Goal: Obtain resource: Download file/media

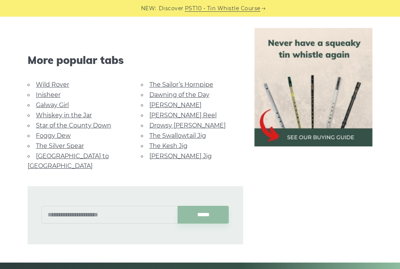
scroll to position [373, 0]
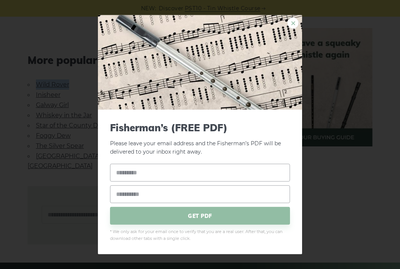
click at [291, 22] on link "×" at bounding box center [292, 22] width 11 height 11
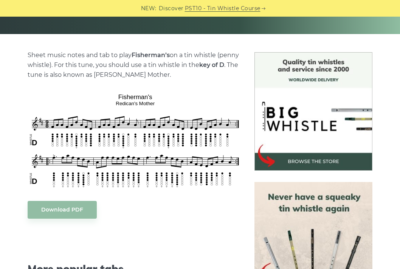
scroll to position [164, 0]
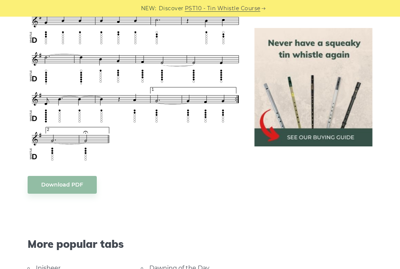
scroll to position [483, 0]
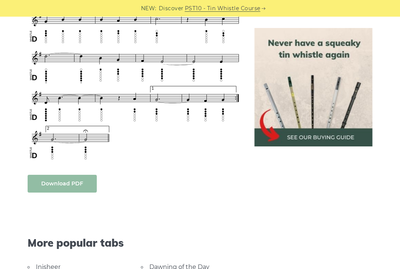
click at [69, 186] on body "NEW: Discover PST10 - Tin Whistle Course Lessons Fingering Charts Tabs & Notes …" at bounding box center [200, 186] width 400 height 1338
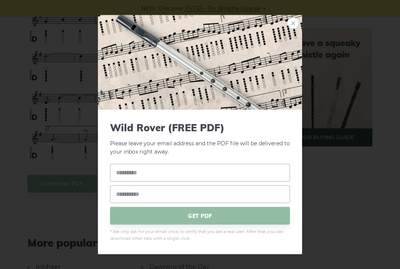
click at [292, 22] on link "×" at bounding box center [292, 22] width 11 height 11
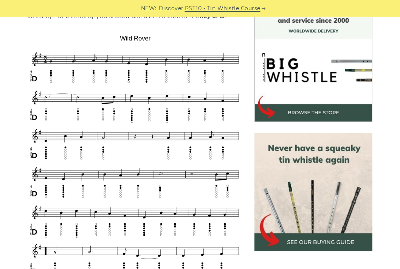
scroll to position [214, 0]
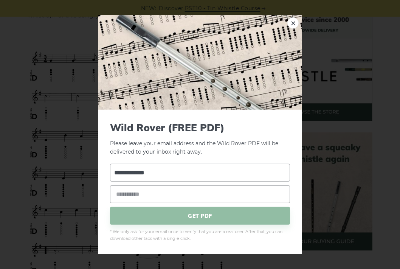
type input "**********"
click at [158, 217] on span "GET PDF" at bounding box center [200, 216] width 180 height 18
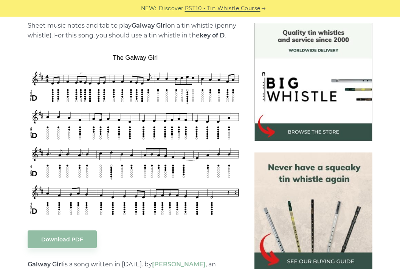
scroll to position [191, 0]
